Goal: Transaction & Acquisition: Purchase product/service

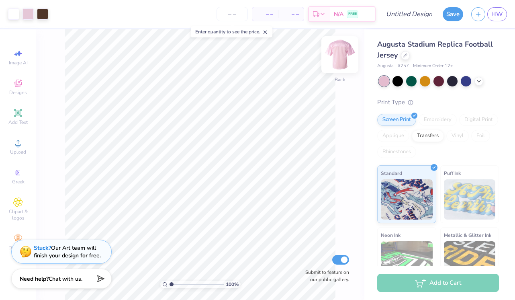
click at [341, 55] on img at bounding box center [340, 55] width 32 height 32
click at [341, 55] on img at bounding box center [340, 55] width 16 height 16
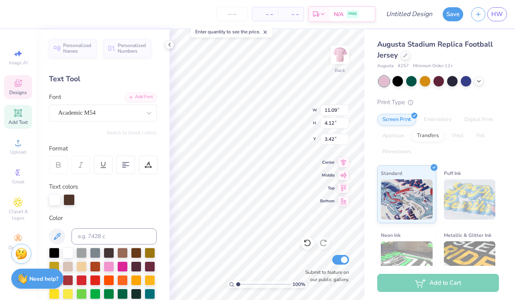
scroll to position [0, 0]
type textarea "zeta"
type textarea "think pink"
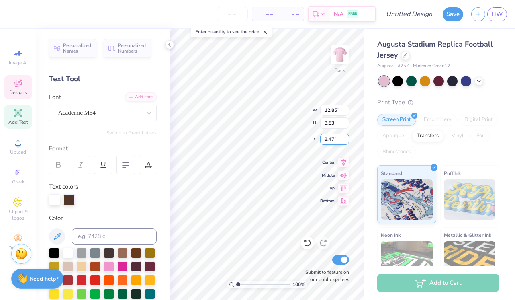
type input "12.85"
type input "3.53"
type input "3.61"
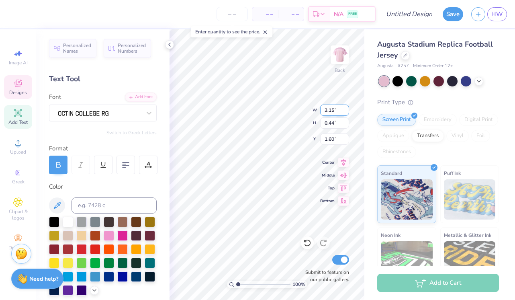
scroll to position [0, 0]
type textarea "zeta tau alpha"
type input "5.97"
type input "0.44"
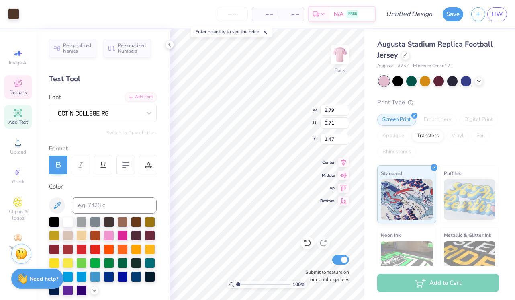
type input "1.60"
type input "3.48"
type input "0.26"
type input "1.66"
type input "3.24"
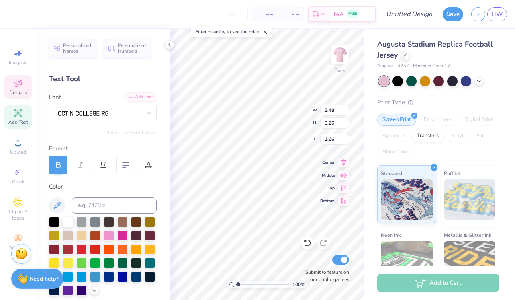
type input "0.24"
type input "1.67"
click at [170, 45] on icon at bounding box center [169, 44] width 6 height 6
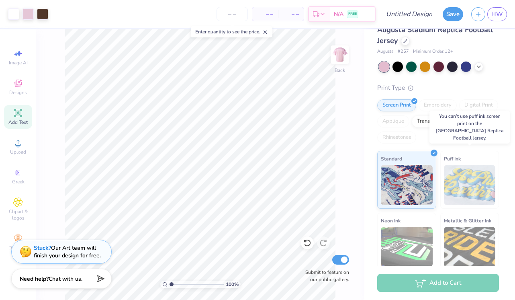
scroll to position [18, 0]
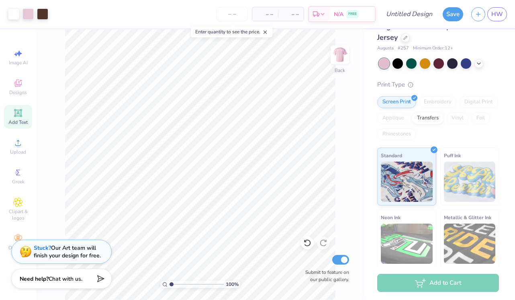
click at [438, 283] on div "Add to Cart" at bounding box center [438, 283] width 122 height 18
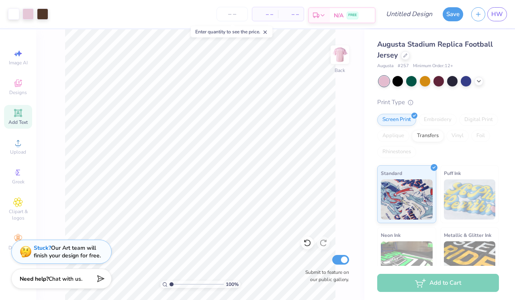
click at [331, 16] on div "N/A FREE" at bounding box center [352, 15] width 45 height 14
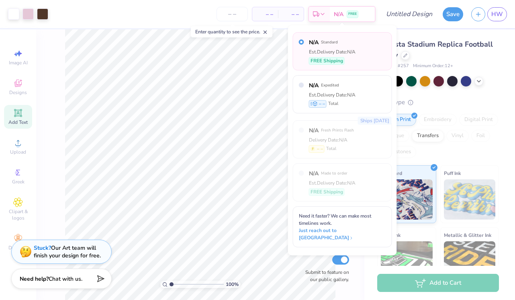
click at [336, 55] on div "N/A Standard Est. Delivery Date: N/A FREE Shipping" at bounding box center [332, 51] width 47 height 26
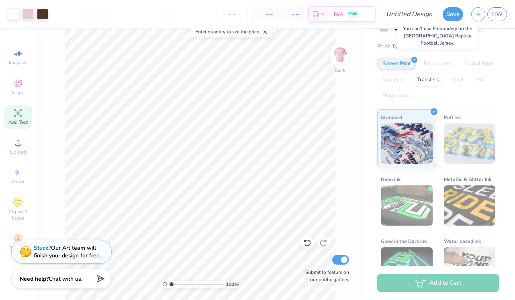
scroll to position [81, 0]
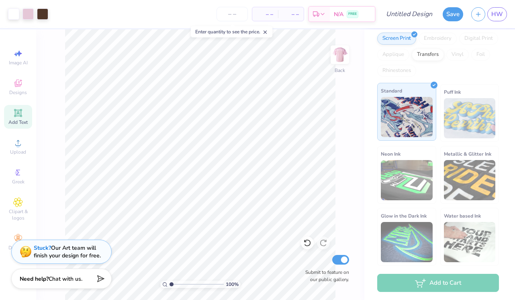
click at [421, 111] on img at bounding box center [407, 117] width 52 height 40
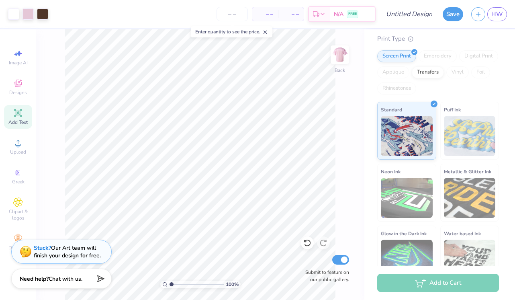
scroll to position [62, 0]
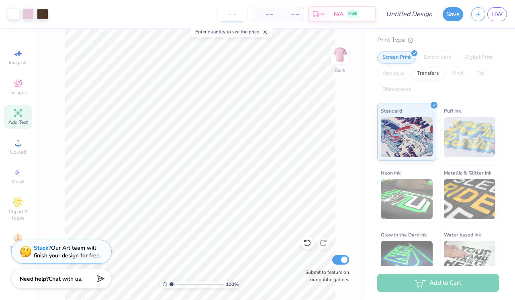
click at [235, 17] on input "number" at bounding box center [232, 14] width 31 height 14
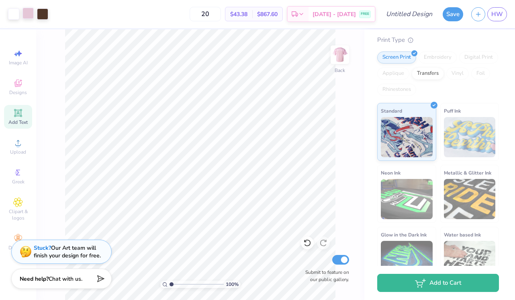
type input "20"
click at [31, 16] on div at bounding box center [28, 13] width 11 height 11
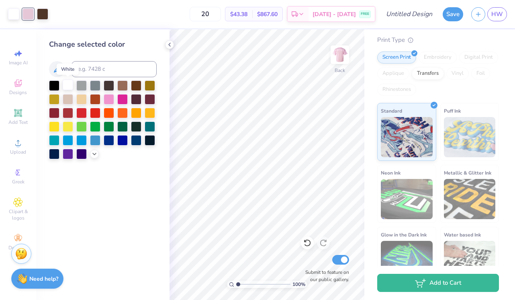
click at [70, 83] on div at bounding box center [68, 85] width 10 height 10
click at [106, 98] on div at bounding box center [109, 98] width 10 height 10
click at [69, 84] on div at bounding box center [68, 85] width 10 height 10
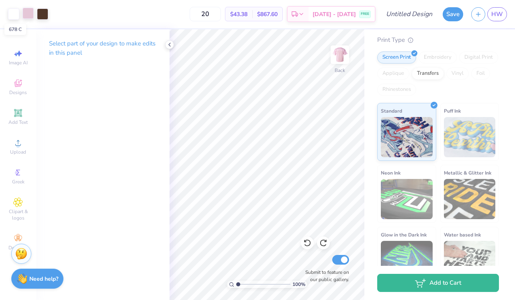
click at [32, 18] on div at bounding box center [28, 13] width 11 height 11
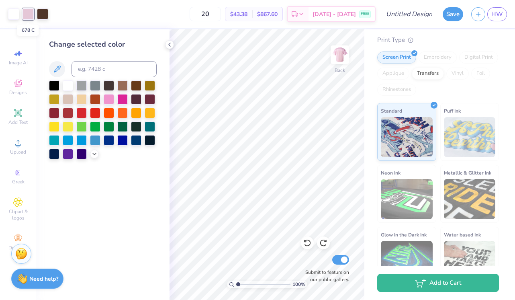
click at [29, 12] on div at bounding box center [28, 13] width 11 height 11
click at [69, 85] on div at bounding box center [68, 85] width 10 height 10
click at [152, 158] on div at bounding box center [103, 119] width 108 height 79
click at [24, 11] on div at bounding box center [28, 13] width 11 height 11
click at [51, 84] on div at bounding box center [54, 85] width 10 height 10
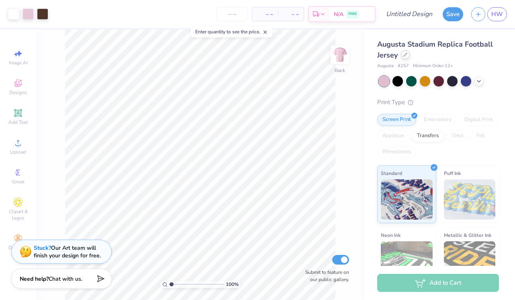
click at [404, 55] on icon at bounding box center [406, 55] width 4 height 4
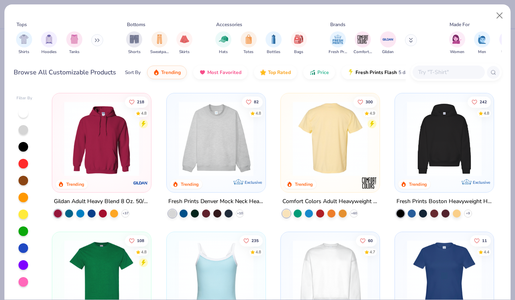
scroll to position [14, 0]
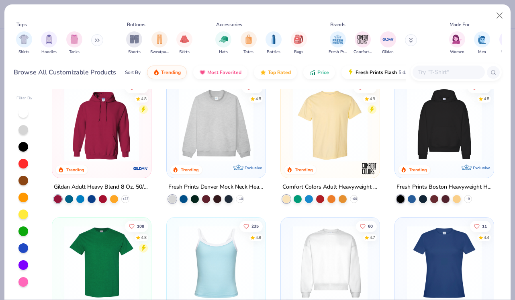
click at [353, 193] on div "Comfort Colors Adult Heavyweight T-Shirt + 60" at bounding box center [331, 192] width 100 height 21
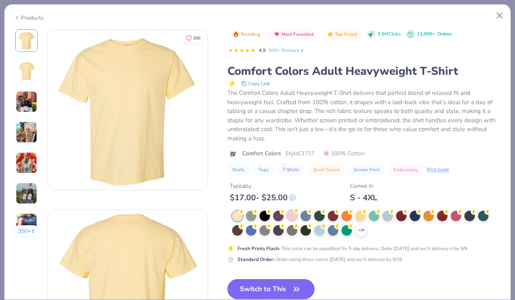
click at [293, 212] on div at bounding box center [292, 215] width 10 height 10
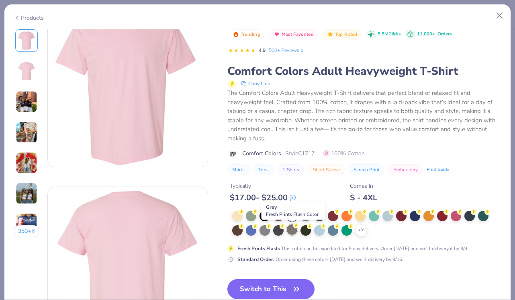
scroll to position [25, 0]
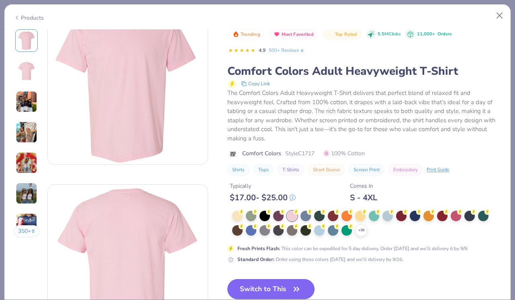
click at [276, 287] on button "Switch to This" at bounding box center [271, 289] width 87 height 20
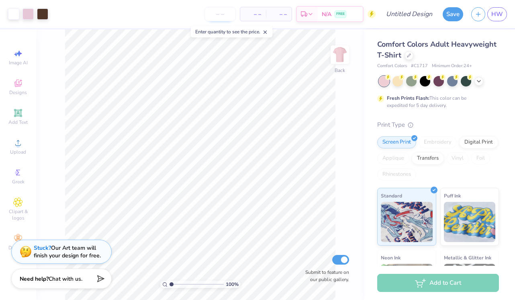
click at [217, 14] on input "number" at bounding box center [220, 14] width 31 height 14
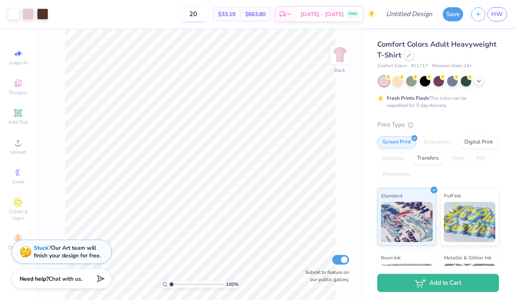
type input "20"
click at [27, 14] on div at bounding box center [28, 13] width 11 height 11
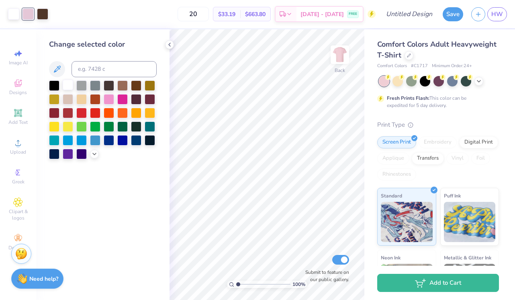
click at [68, 84] on div at bounding box center [68, 85] width 10 height 10
click at [168, 43] on icon at bounding box center [169, 44] width 6 height 6
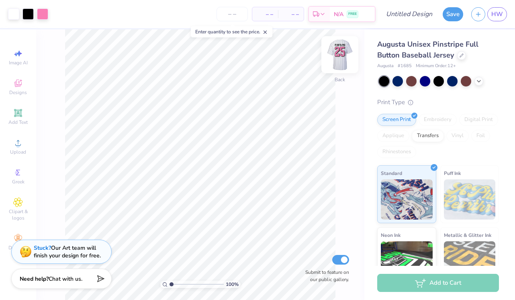
click at [338, 56] on img at bounding box center [340, 55] width 32 height 32
click at [228, 16] on input "number" at bounding box center [232, 14] width 31 height 14
type input "20"
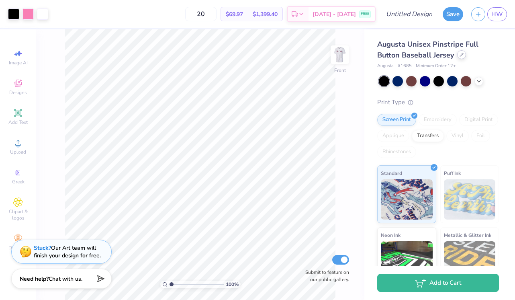
click at [460, 55] on icon at bounding box center [462, 55] width 4 height 4
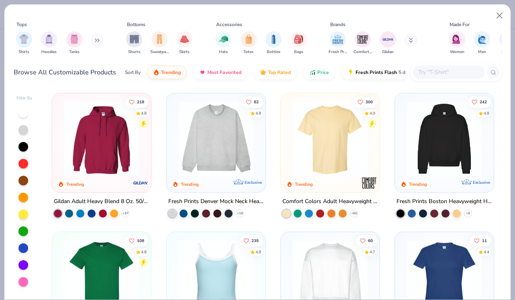
click at [423, 73] on input "text" at bounding box center [449, 72] width 62 height 9
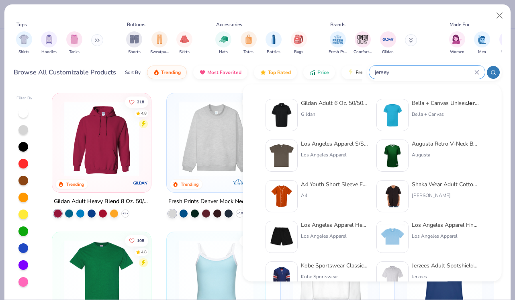
type input "jersey"
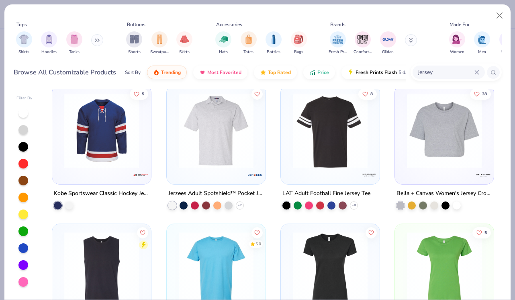
scroll to position [425, 0]
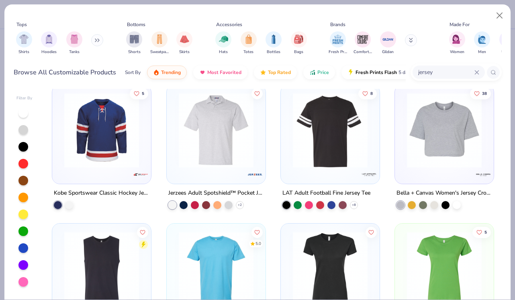
click at [96, 40] on icon at bounding box center [97, 40] width 5 height 4
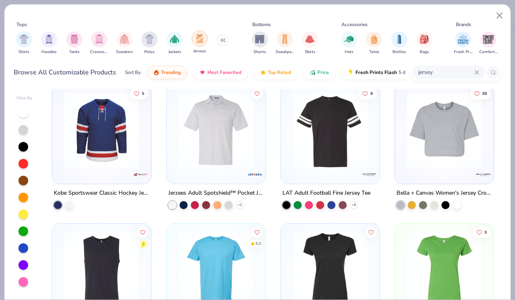
click at [197, 43] on img "filter for Jerseys" at bounding box center [199, 38] width 9 height 9
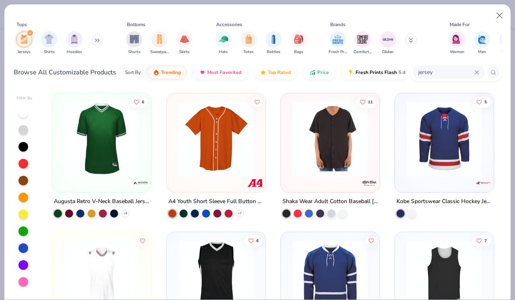
click at [478, 72] on icon at bounding box center [477, 72] width 5 height 5
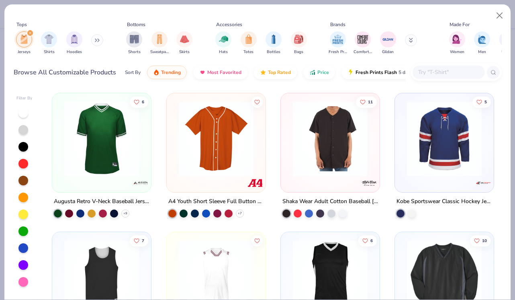
click at [426, 75] on input "text" at bounding box center [449, 72] width 62 height 9
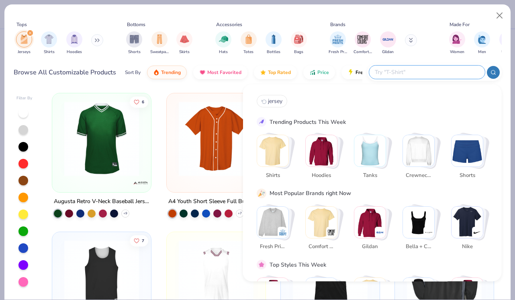
paste input "Stadium Replica Football Jersey"
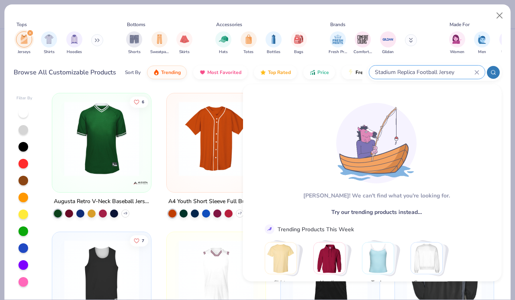
type input "Stadium Replica Football Jersey"
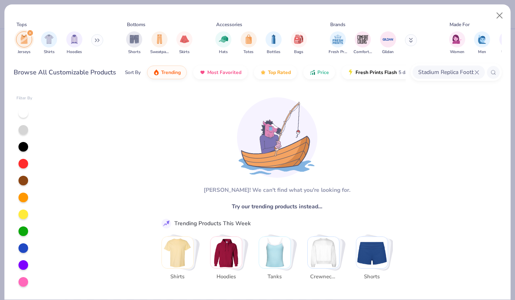
click at [31, 32] on icon "filter for Jerseys" at bounding box center [30, 33] width 2 height 2
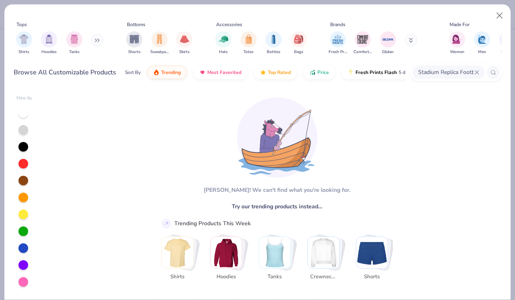
click at [461, 74] on input "Stadium Replica Football Jersey" at bounding box center [446, 72] width 57 height 9
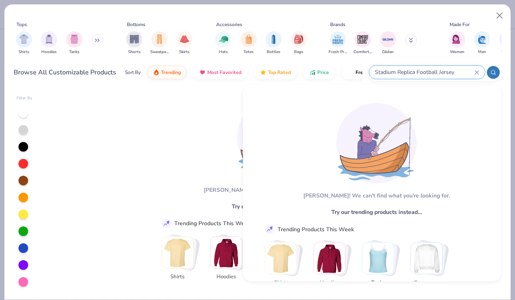
click at [461, 74] on input "Stadium Replica Football Jersey" at bounding box center [424, 72] width 100 height 9
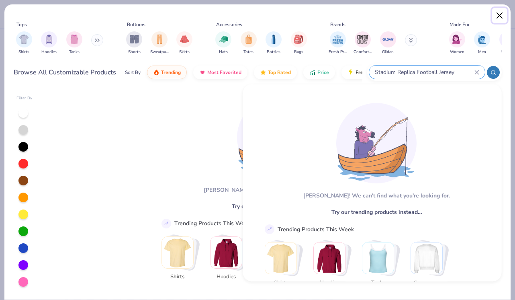
click at [499, 16] on button "Close" at bounding box center [499, 15] width 15 height 15
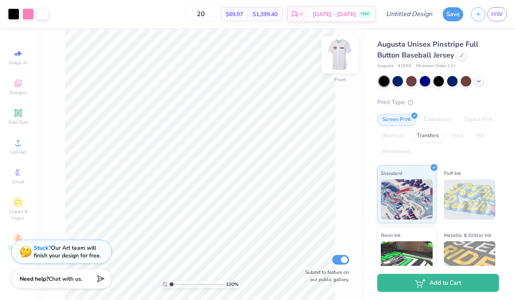
click at [337, 62] on img at bounding box center [340, 55] width 32 height 32
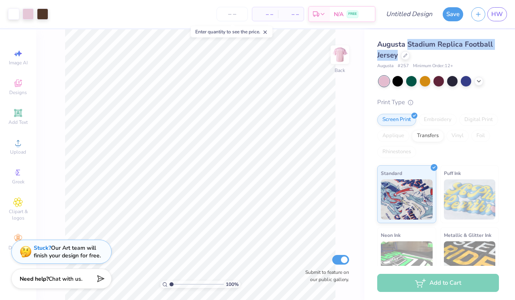
drag, startPoint x: 409, startPoint y: 43, endPoint x: 396, endPoint y: 54, distance: 16.8
click at [396, 54] on span "Augusta Stadium Replica Football Jersey" at bounding box center [435, 49] width 116 height 21
copy span "Stadium Replica Football Jersey"
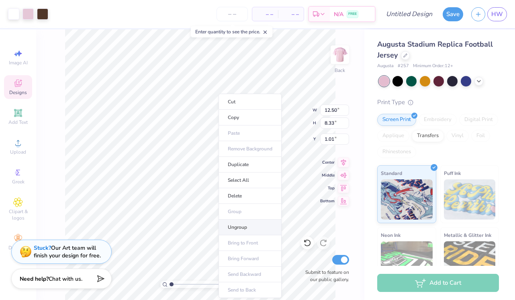
click at [233, 223] on li "Ungroup" at bounding box center [250, 227] width 63 height 16
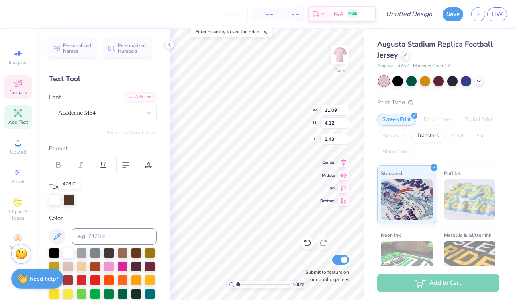
type textarea "zeta tau alpha"
click at [70, 204] on div at bounding box center [69, 199] width 11 height 11
click at [56, 253] on div at bounding box center [54, 252] width 10 height 10
click at [67, 254] on div at bounding box center [68, 252] width 10 height 10
click at [71, 201] on div at bounding box center [69, 199] width 11 height 11
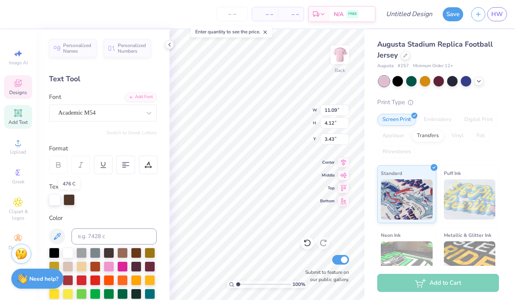
click at [71, 201] on div at bounding box center [69, 199] width 11 height 11
click at [69, 198] on div at bounding box center [69, 199] width 11 height 11
click at [55, 250] on div at bounding box center [54, 252] width 10 height 10
click at [68, 250] on div at bounding box center [68, 252] width 10 height 10
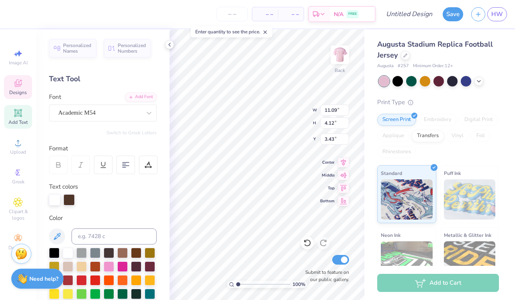
click at [66, 200] on div at bounding box center [69, 199] width 11 height 11
type input "13.43"
type input "3.00"
type input "3.92"
click at [343, 54] on img at bounding box center [340, 55] width 32 height 32
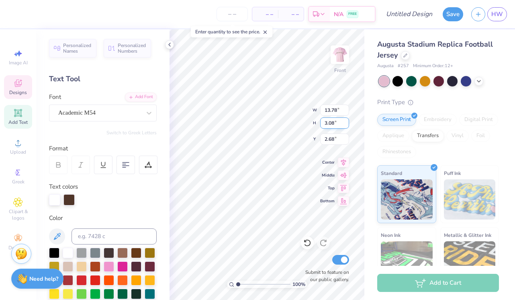
type textarea "a"
type textarea "think pink"
type input "1.49"
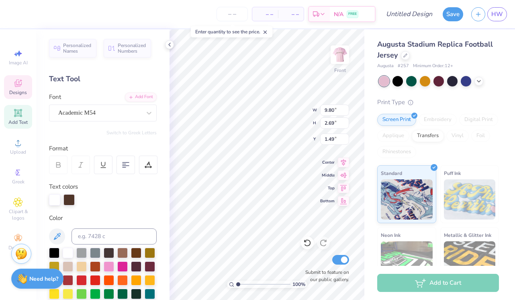
type input "10.73"
type input "2.95"
type input "1.25"
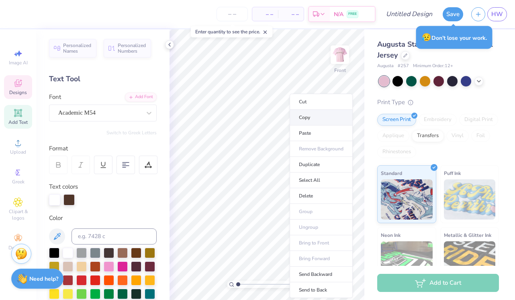
click at [303, 116] on li "Copy" at bounding box center [321, 118] width 63 height 16
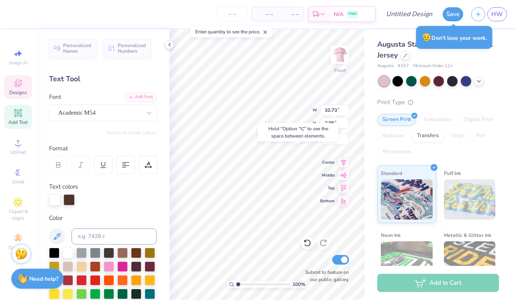
type input "6.53"
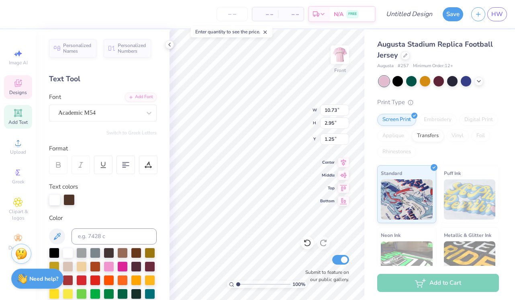
type input "6.72"
type input "3.27"
type input "5.44"
type textarea "pink"
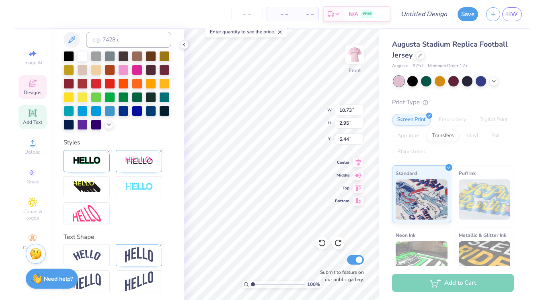
scroll to position [199, 0]
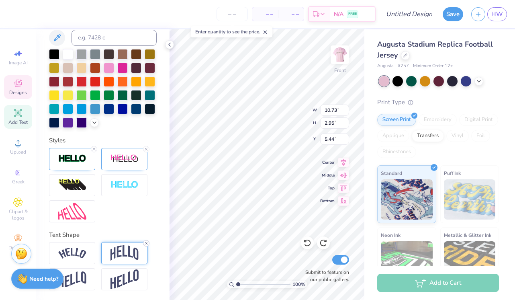
type textarea "25"
click at [146, 244] on icon at bounding box center [146, 243] width 5 height 5
click at [373, 91] on div "– – Per Item – – Total Est. Delivery N/A FREE Design Title Save HW Image AI Des…" at bounding box center [257, 150] width 515 height 300
type input "8.78"
type input "8.13"
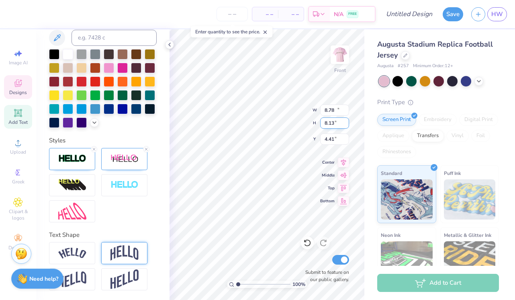
type input "10.40"
type input "9.63"
type input "4.46"
click at [170, 44] on icon at bounding box center [169, 44] width 6 height 6
click at [169, 47] on icon at bounding box center [169, 44] width 6 height 6
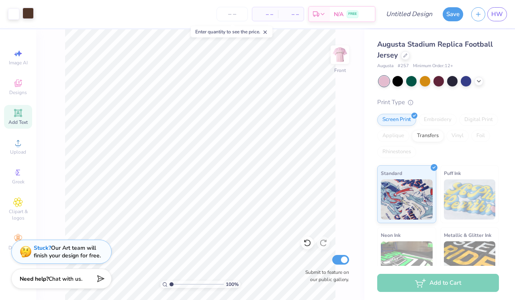
click at [31, 14] on div at bounding box center [28, 13] width 11 height 11
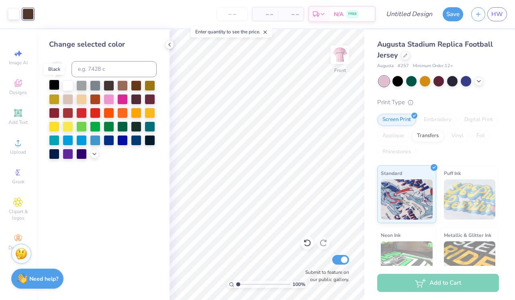
click at [55, 83] on div at bounding box center [54, 85] width 10 height 10
click at [170, 45] on icon at bounding box center [169, 44] width 6 height 6
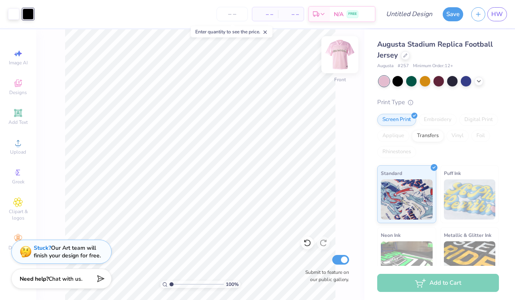
click at [340, 57] on img at bounding box center [340, 55] width 32 height 32
click at [31, 12] on div at bounding box center [28, 13] width 11 height 11
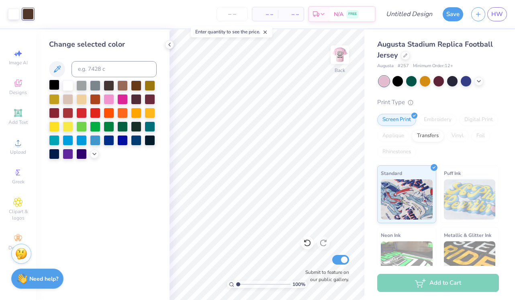
click at [55, 83] on div at bounding box center [54, 85] width 10 height 10
click at [168, 45] on icon at bounding box center [169, 44] width 6 height 6
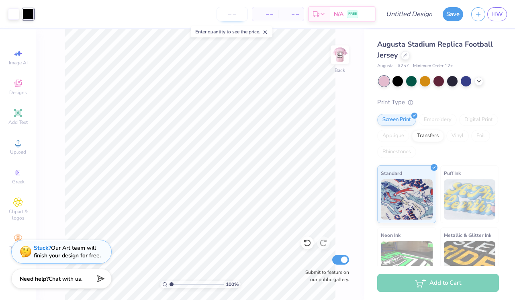
click at [234, 12] on input "number" at bounding box center [232, 14] width 31 height 14
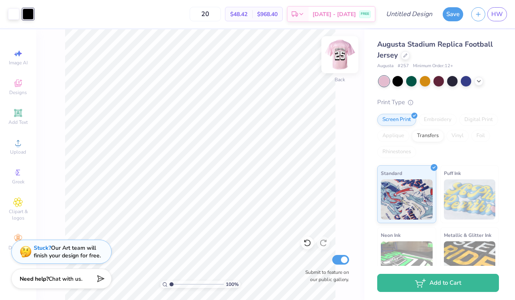
type input "20"
click at [346, 56] on img at bounding box center [340, 55] width 32 height 32
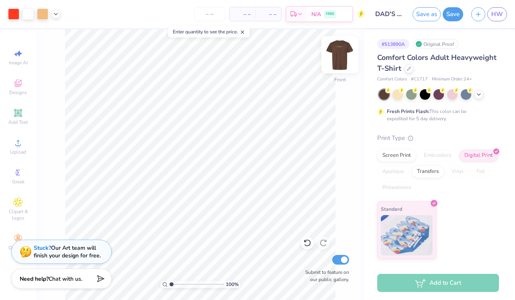
click at [342, 64] on img at bounding box center [340, 55] width 32 height 32
